Goal: Entertainment & Leisure: Consume media (video, audio)

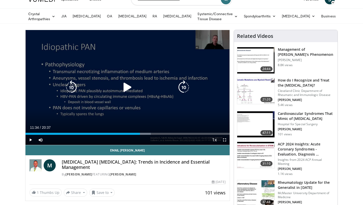
click at [187, 86] on icon "Video Player" at bounding box center [184, 87] width 14 height 14
click at [187, 87] on icon "Video Player" at bounding box center [184, 87] width 14 height 14
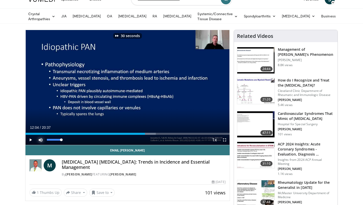
click at [40, 141] on span "Video Player" at bounding box center [41, 140] width 10 height 10
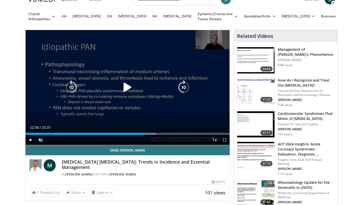
click at [185, 86] on icon "Video Player" at bounding box center [184, 87] width 14 height 14
click at [184, 87] on icon "Video Player" at bounding box center [184, 87] width 14 height 14
click at [185, 84] on icon "Video Player" at bounding box center [184, 87] width 14 height 14
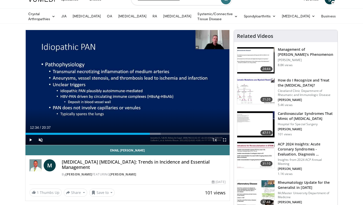
click at [185, 84] on div "10 seconds Tap to unmute" at bounding box center [127, 87] width 204 height 115
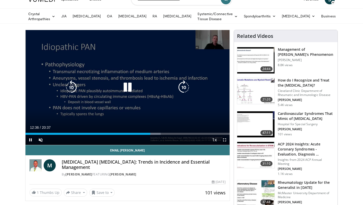
click at [183, 89] on icon "Video Player" at bounding box center [184, 87] width 14 height 14
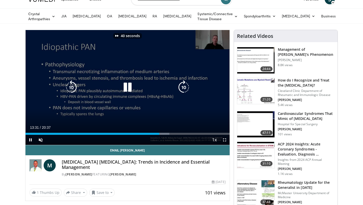
click at [183, 89] on icon "Video Player" at bounding box center [184, 87] width 14 height 14
click at [70, 89] on icon "Video Player" at bounding box center [71, 87] width 14 height 14
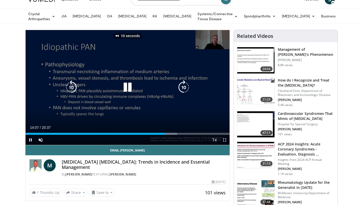
click at [72, 83] on icon "Video Player" at bounding box center [71, 87] width 14 height 14
click at [134, 83] on icon "Video Player" at bounding box center [128, 87] width 14 height 14
click at [187, 84] on icon "Video Player" at bounding box center [184, 87] width 14 height 14
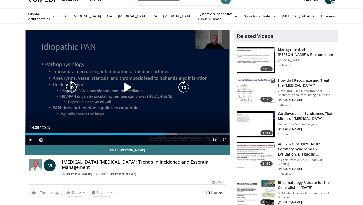
click at [128, 89] on icon "Video Player" at bounding box center [128, 87] width 14 height 14
click at [182, 88] on icon "Video Player" at bounding box center [184, 87] width 14 height 14
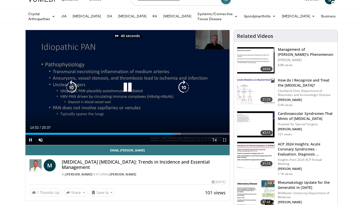
click at [182, 88] on icon "Video Player" at bounding box center [184, 87] width 14 height 14
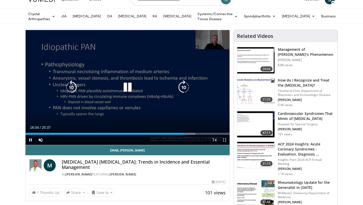
click at [69, 84] on icon "Video Player" at bounding box center [71, 87] width 14 height 14
click at [73, 89] on icon "Video Player" at bounding box center [71, 87] width 14 height 14
click at [184, 87] on icon "Video Player" at bounding box center [184, 87] width 14 height 14
click at [185, 86] on icon "Video Player" at bounding box center [184, 87] width 14 height 14
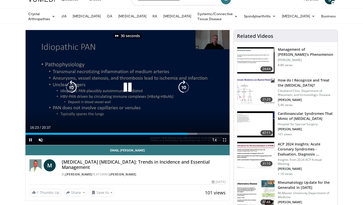
click at [184, 86] on icon "Video Player" at bounding box center [184, 87] width 14 height 14
click at [184, 85] on icon "Video Player" at bounding box center [184, 87] width 14 height 14
click at [68, 93] on icon "Video Player" at bounding box center [71, 87] width 14 height 14
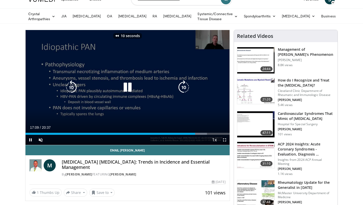
click at [126, 86] on icon "Video Player" at bounding box center [128, 87] width 14 height 14
click at [127, 89] on icon "Video Player" at bounding box center [128, 87] width 14 height 14
click at [183, 83] on icon "Video Player" at bounding box center [184, 87] width 14 height 14
click at [183, 84] on icon "Video Player" at bounding box center [184, 87] width 14 height 14
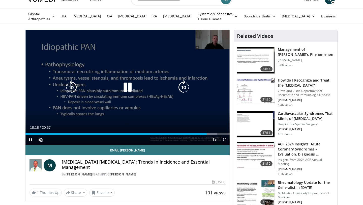
click at [185, 88] on icon "Video Player" at bounding box center [184, 87] width 14 height 14
click at [179, 85] on icon "Video Player" at bounding box center [184, 87] width 14 height 14
click at [183, 85] on icon "Video Player" at bounding box center [184, 87] width 14 height 14
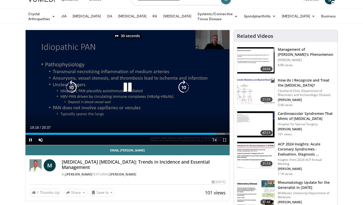
click at [183, 85] on icon "Video Player" at bounding box center [184, 87] width 14 height 14
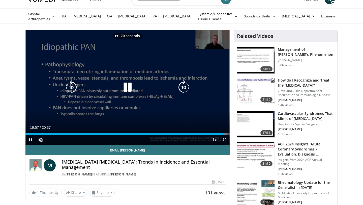
click at [183, 85] on icon "Video Player" at bounding box center [184, 87] width 14 height 14
click at [126, 84] on icon "Video Player" at bounding box center [128, 87] width 14 height 14
click at [179, 92] on icon "Video Player" at bounding box center [184, 87] width 14 height 14
click at [184, 88] on icon "Video Player" at bounding box center [184, 87] width 14 height 14
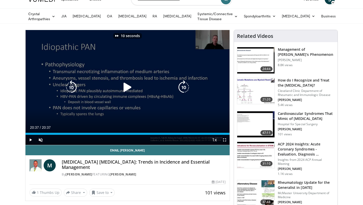
click at [184, 88] on icon "Video Player" at bounding box center [184, 87] width 14 height 14
